Goal: Transaction & Acquisition: Purchase product/service

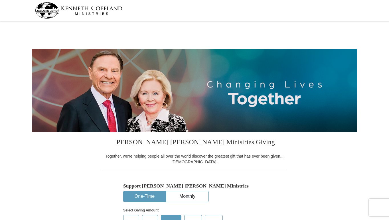
select select "FL"
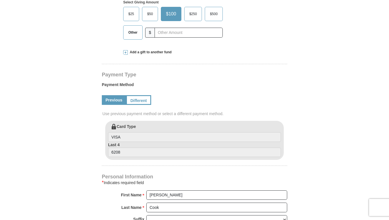
scroll to position [206, 0]
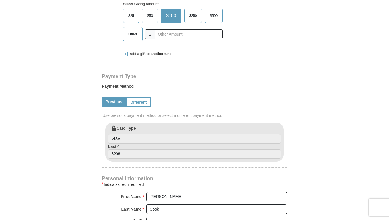
click at [130, 38] on span "Other" at bounding box center [132, 34] width 15 height 9
click at [0, 0] on input "Other" at bounding box center [0, 0] width 0 height 0
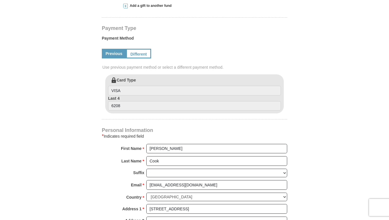
scroll to position [270, 0]
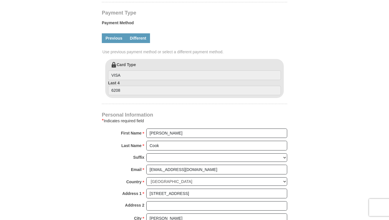
type input "10"
click at [146, 37] on link "Different" at bounding box center [138, 38] width 24 height 10
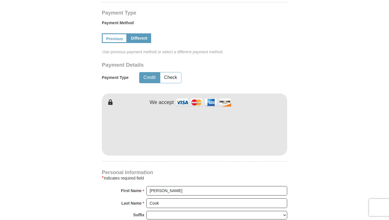
click at [178, 74] on div "Credit Check" at bounding box center [160, 77] width 63 height 15
click at [172, 72] on button "Check" at bounding box center [170, 77] width 21 height 11
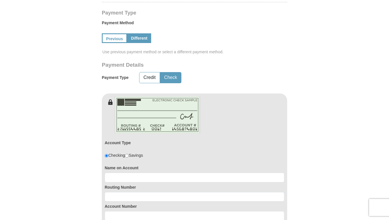
scroll to position [334, 0]
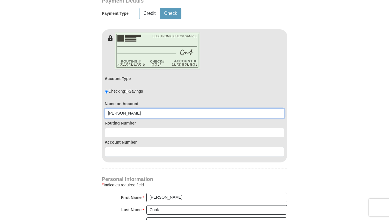
type input "[PERSON_NAME]"
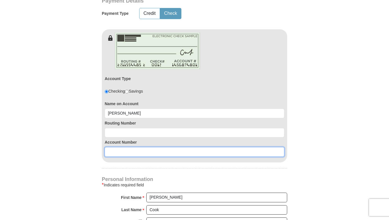
click at [128, 150] on input at bounding box center [195, 152] width 180 height 10
paste input "8503332190"
type input "8503332190"
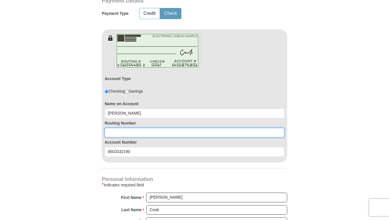
click at [131, 128] on input at bounding box center [195, 133] width 180 height 10
paste input "211489656"
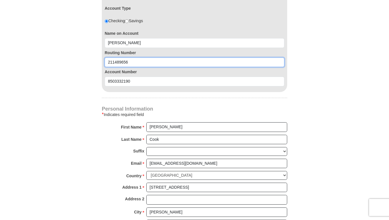
scroll to position [455, 0]
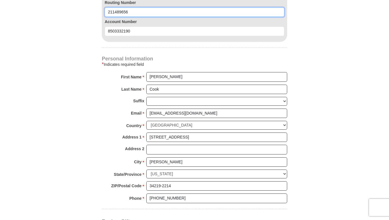
type input "211489656"
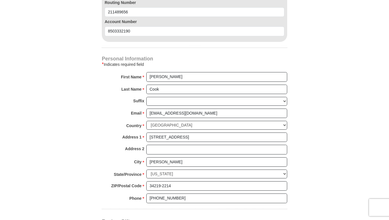
click at [107, 97] on div "Suffix Jr Sr I II III IV V VI" at bounding box center [194, 103] width 185 height 12
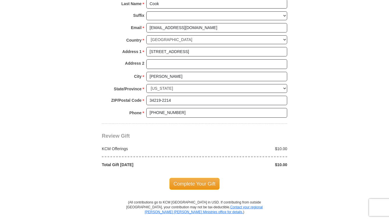
scroll to position [558, 0]
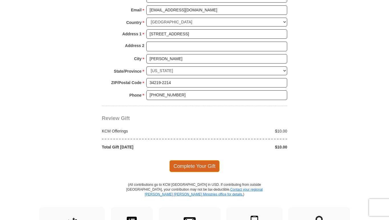
click at [187, 160] on span "Complete Your Gift" at bounding box center [194, 166] width 50 height 12
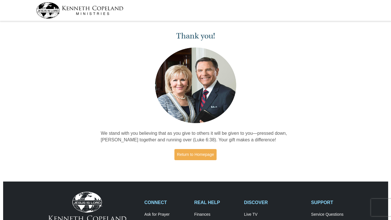
click at [50, 9] on img at bounding box center [79, 10] width 87 height 16
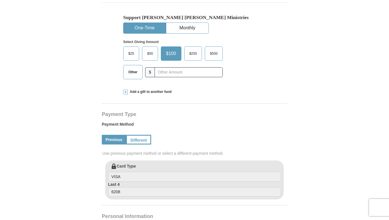
scroll to position [168, 0]
select select "FL"
click at [130, 76] on span "Other" at bounding box center [132, 72] width 15 height 9
click at [0, 0] on input "Other" at bounding box center [0, 0] width 0 height 0
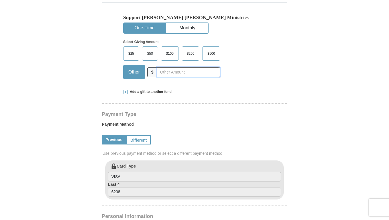
click at [178, 77] on input "text" at bounding box center [188, 72] width 63 height 10
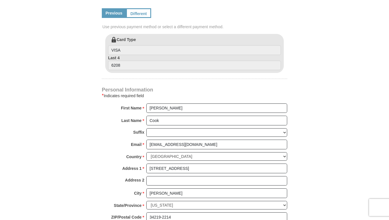
scroll to position [298, 0]
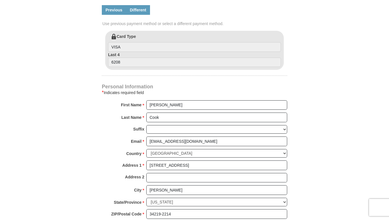
type input "10"
click at [146, 6] on link "Different" at bounding box center [138, 10] width 24 height 10
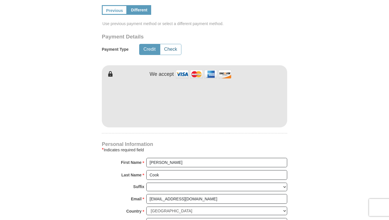
click at [172, 44] on button "Check" at bounding box center [170, 49] width 21 height 11
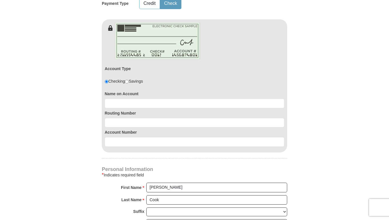
scroll to position [391, 0]
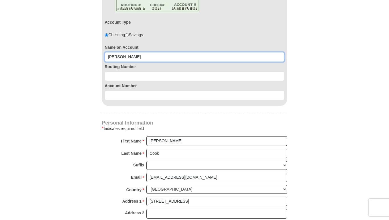
type input "Kyle Cook"
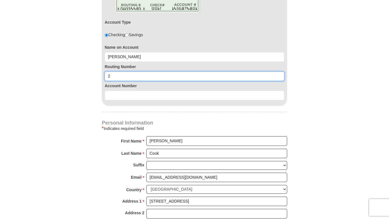
type input "211489656"
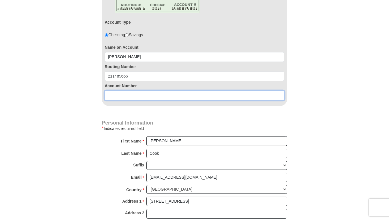
click at [117, 91] on input at bounding box center [195, 96] width 180 height 10
type input "8503332190"
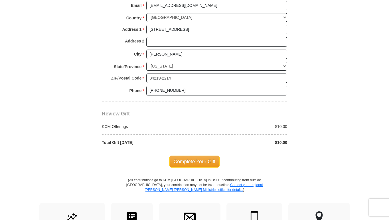
scroll to position [581, 0]
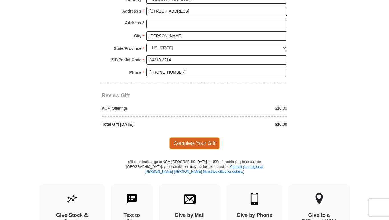
click at [194, 137] on span "Complete Your Gift" at bounding box center [194, 143] width 50 height 12
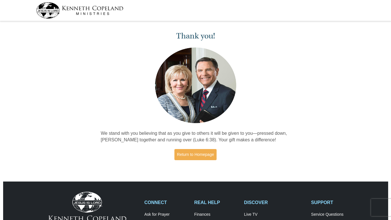
click at [54, 12] on img at bounding box center [79, 10] width 87 height 16
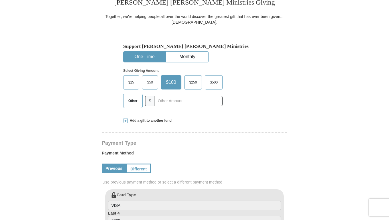
select select "FL"
click at [132, 105] on span "Other" at bounding box center [132, 101] width 15 height 9
click at [0, 0] on input "Other" at bounding box center [0, 0] width 0 height 0
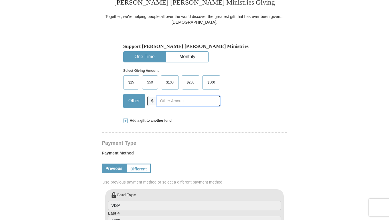
click at [171, 106] on input "text" at bounding box center [188, 101] width 63 height 10
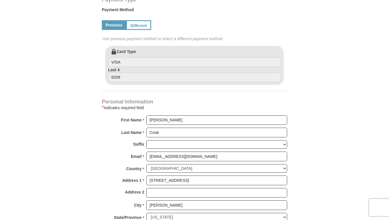
type input "10"
click at [144, 17] on div "Payment Method Previous Different Use previous payment method or select a diffe…" at bounding box center [194, 25] width 185 height 42
click at [144, 24] on link "Different" at bounding box center [138, 25] width 24 height 10
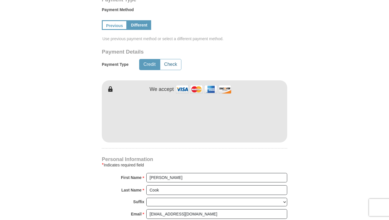
click at [174, 62] on button "Check" at bounding box center [170, 64] width 21 height 11
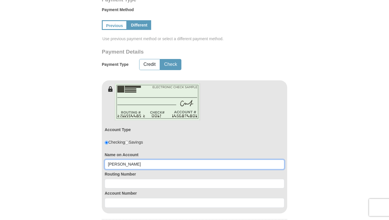
type input "[PERSON_NAME]"
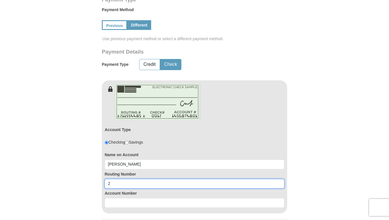
type input "211489656"
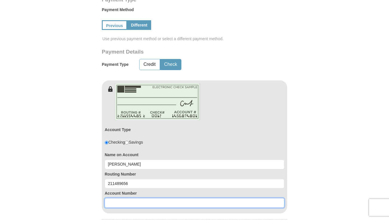
click at [113, 198] on input at bounding box center [195, 203] width 180 height 10
type input "8503332190"
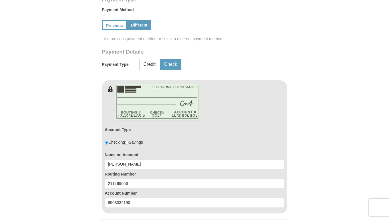
click at [91, 180] on form "Kenneth Copeland Ministries Giving Together, we're helping people all over the …" at bounding box center [194, 111] width 325 height 742
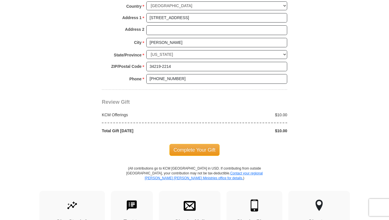
scroll to position [626, 0]
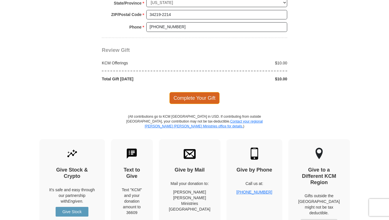
click at [198, 92] on span "Complete Your Gift" at bounding box center [194, 98] width 50 height 12
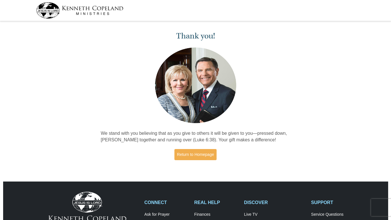
click at [50, 14] on img at bounding box center [79, 10] width 87 height 16
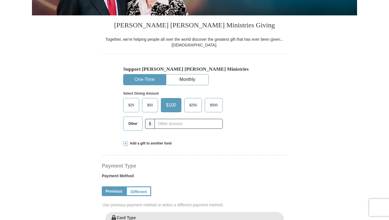
select select "FL"
click at [130, 128] on span "Other" at bounding box center [132, 123] width 15 height 9
click at [0, 0] on input "Other" at bounding box center [0, 0] width 0 height 0
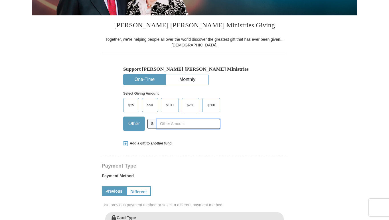
click at [165, 129] on input "text" at bounding box center [188, 124] width 63 height 10
type input "10"
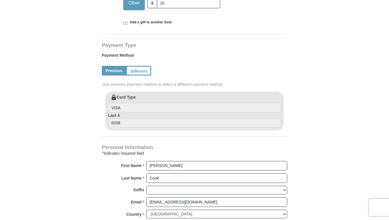
scroll to position [269, 0]
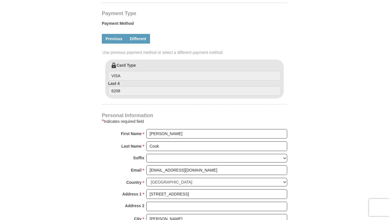
click at [143, 42] on link "Different" at bounding box center [138, 39] width 24 height 10
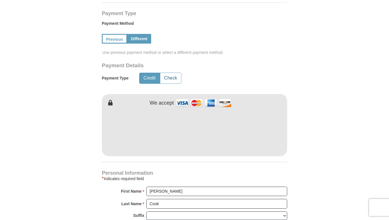
click at [170, 76] on button "Check" at bounding box center [170, 78] width 21 height 11
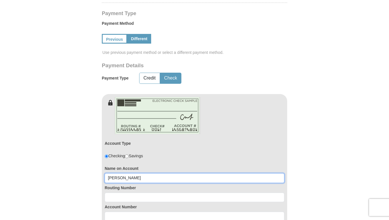
type input "Kyle Cook"
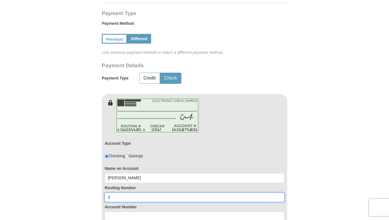
type input "211489656"
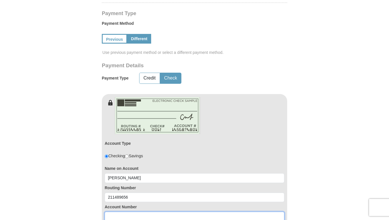
click at [115, 212] on input at bounding box center [195, 217] width 180 height 10
type input "8"
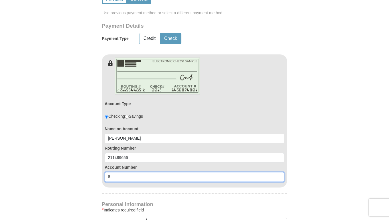
scroll to position [318, 0]
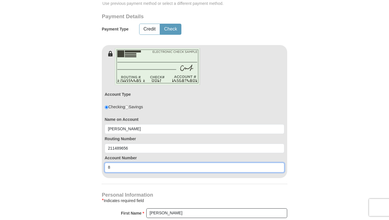
click at [120, 163] on input "8" at bounding box center [195, 168] width 180 height 10
type input "8503332190"
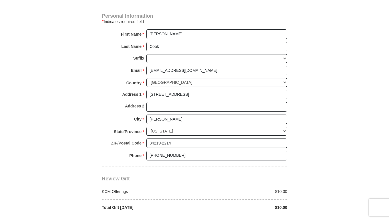
scroll to position [549, 0]
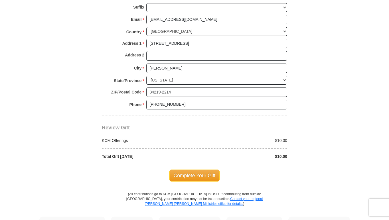
click at [183, 170] on span "Complete Your Gift" at bounding box center [194, 176] width 50 height 12
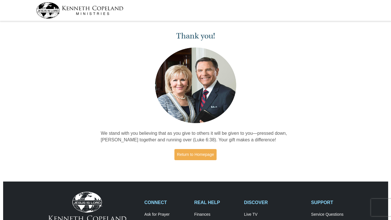
click at [48, 10] on img at bounding box center [79, 10] width 87 height 16
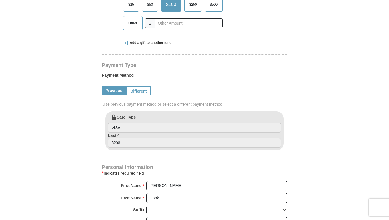
select select "FL"
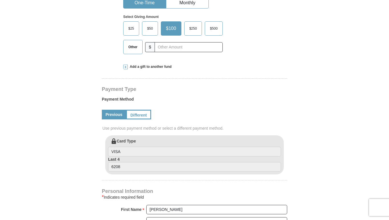
click at [129, 51] on span "Other" at bounding box center [132, 47] width 15 height 9
click at [0, 0] on input "Other" at bounding box center [0, 0] width 0 height 0
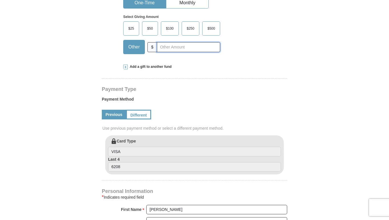
click at [170, 52] on input "text" at bounding box center [188, 47] width 63 height 10
type input "10"
click at [145, 115] on link "Different" at bounding box center [138, 115] width 24 height 10
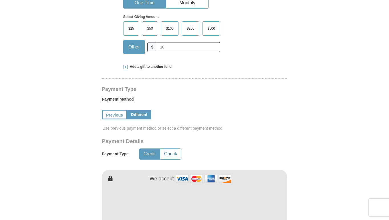
click at [171, 149] on button "Check" at bounding box center [170, 154] width 21 height 11
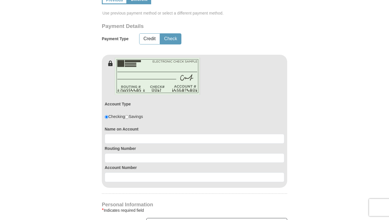
scroll to position [342, 0]
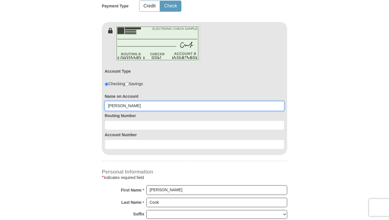
type input "Kyle Cook"
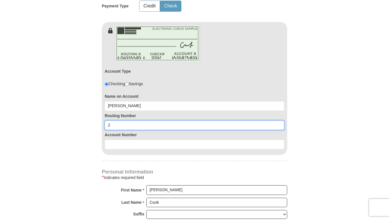
type input "211489656"
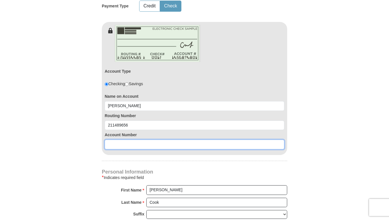
click at [112, 140] on input at bounding box center [195, 145] width 180 height 10
type input "8503332190"
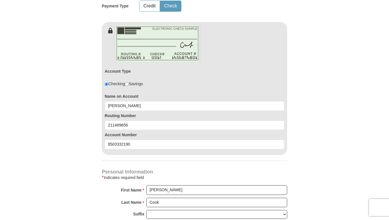
click at [130, 151] on div "Kenneth Copeland Ministries Giving Together, we're helping people all over the …" at bounding box center [194, 107] width 185 height 633
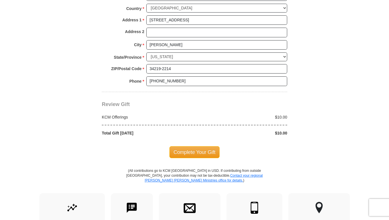
scroll to position [577, 0]
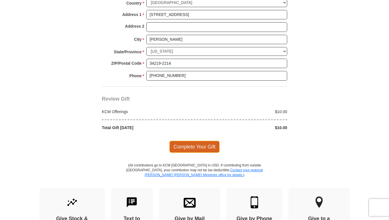
click at [200, 141] on span "Complete Your Gift" at bounding box center [194, 147] width 50 height 12
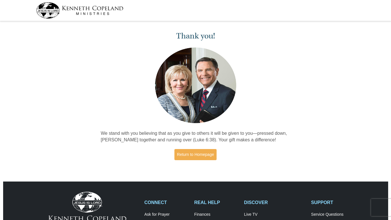
click at [48, 13] on img at bounding box center [79, 10] width 87 height 16
